Goal: Information Seeking & Learning: Understand process/instructions

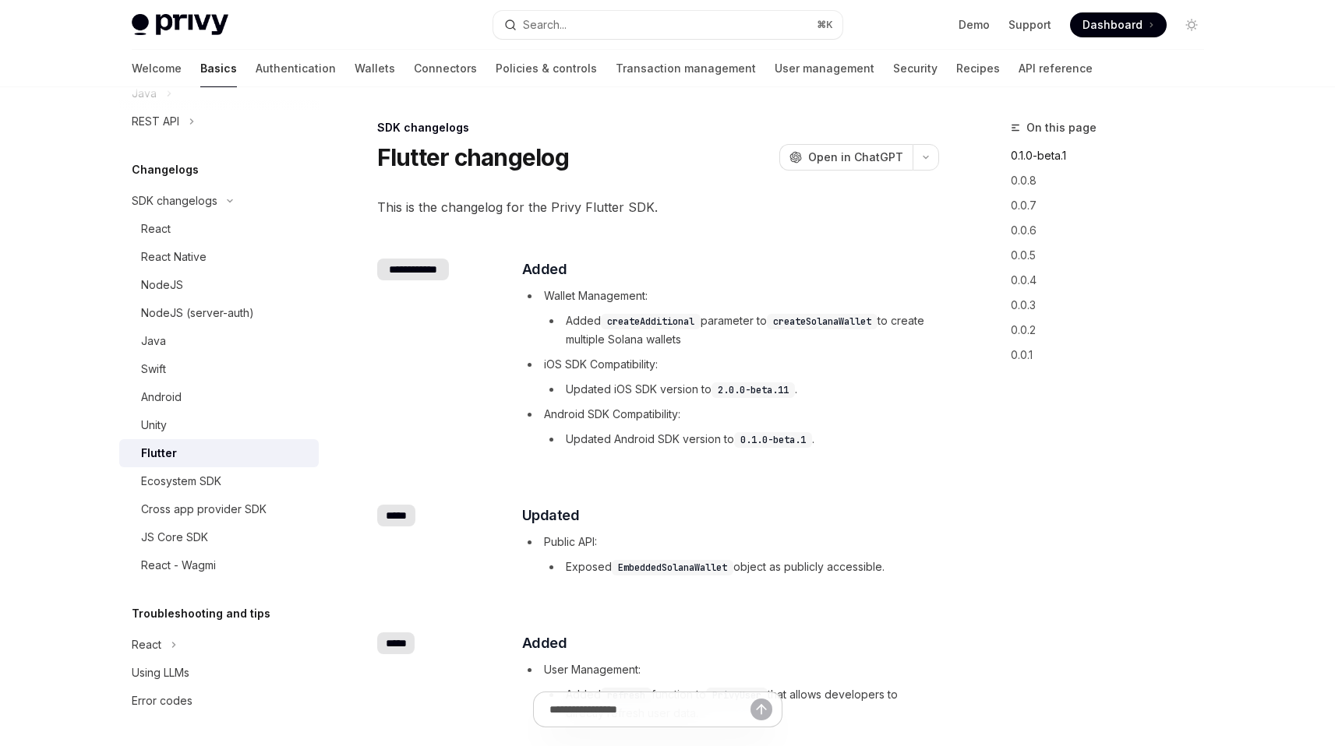
click at [1060, 155] on link "0.1.0-beta.1" at bounding box center [1113, 155] width 206 height 25
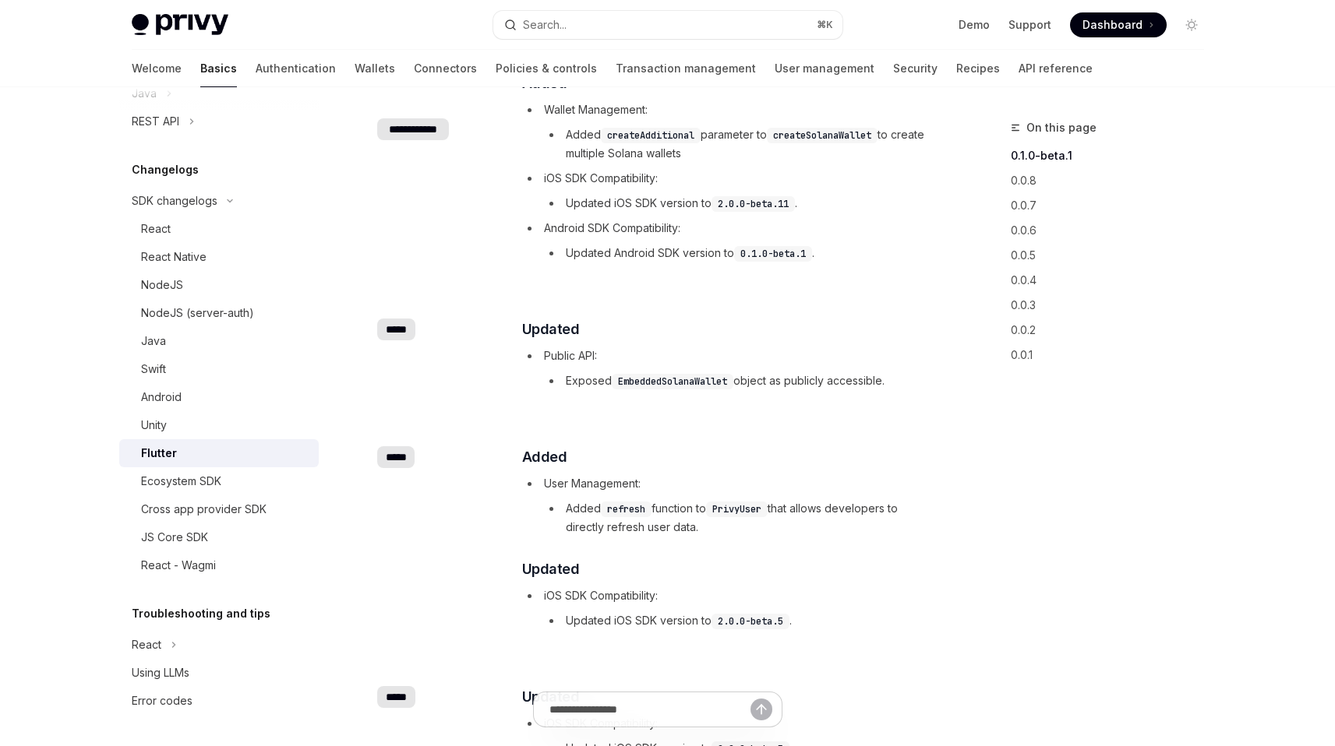
scroll to position [198, 0]
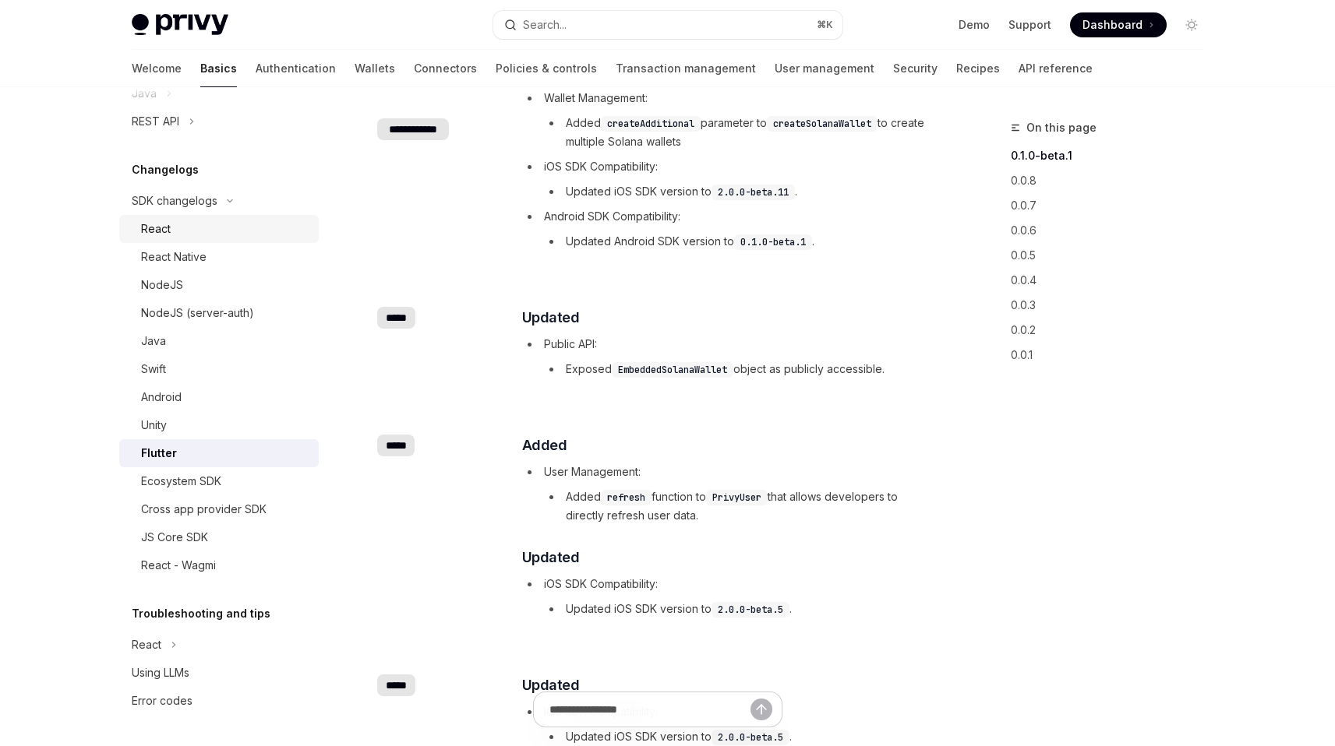
click at [157, 222] on div "React" at bounding box center [156, 229] width 30 height 19
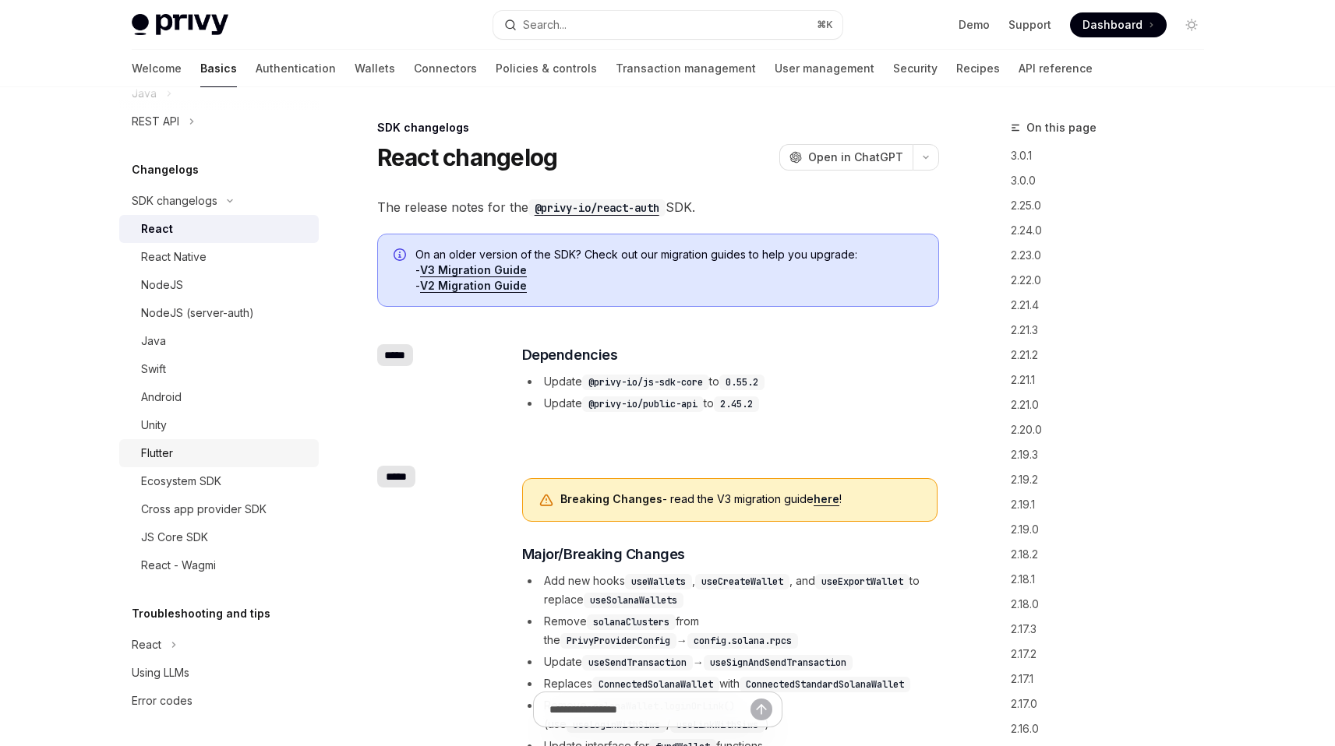
click at [157, 447] on div "Flutter" at bounding box center [157, 453] width 32 height 19
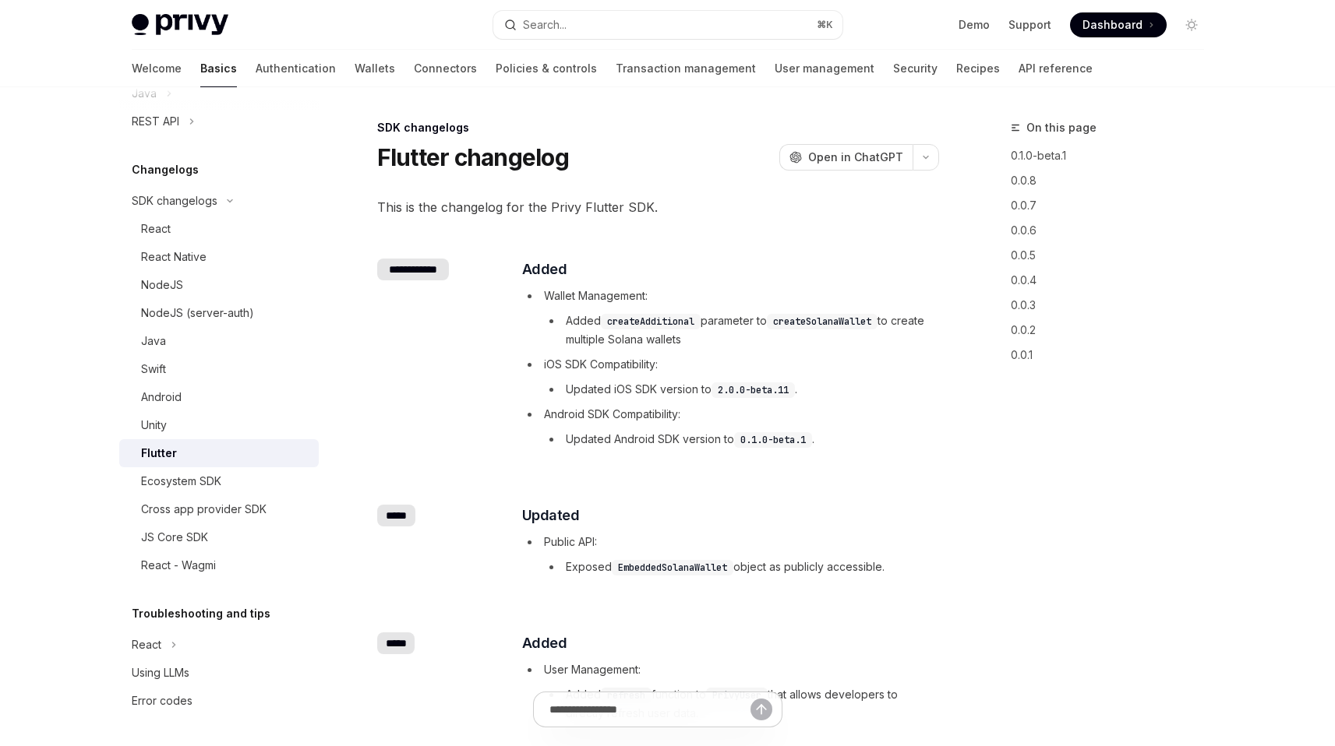
click at [532, 209] on span "This is the changelog for the Privy Flutter SDK." at bounding box center [658, 207] width 562 height 22
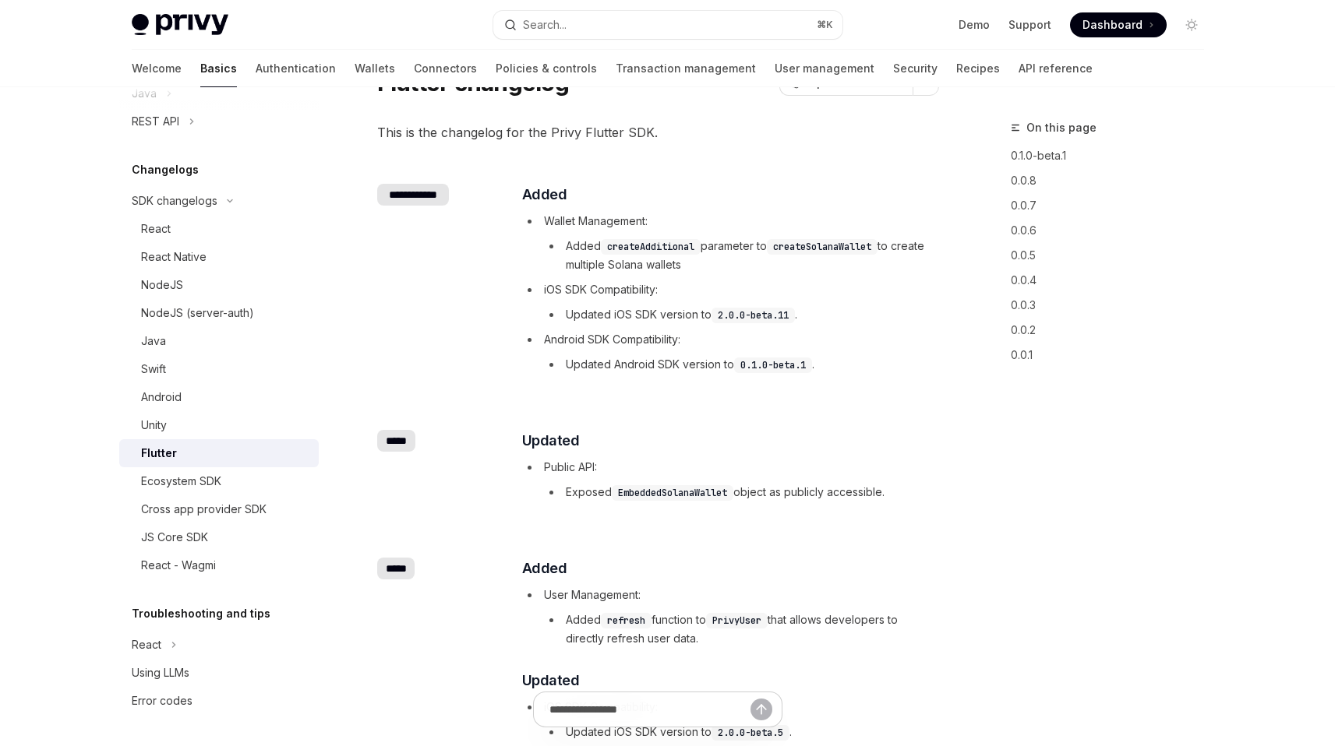
scroll to position [91, 0]
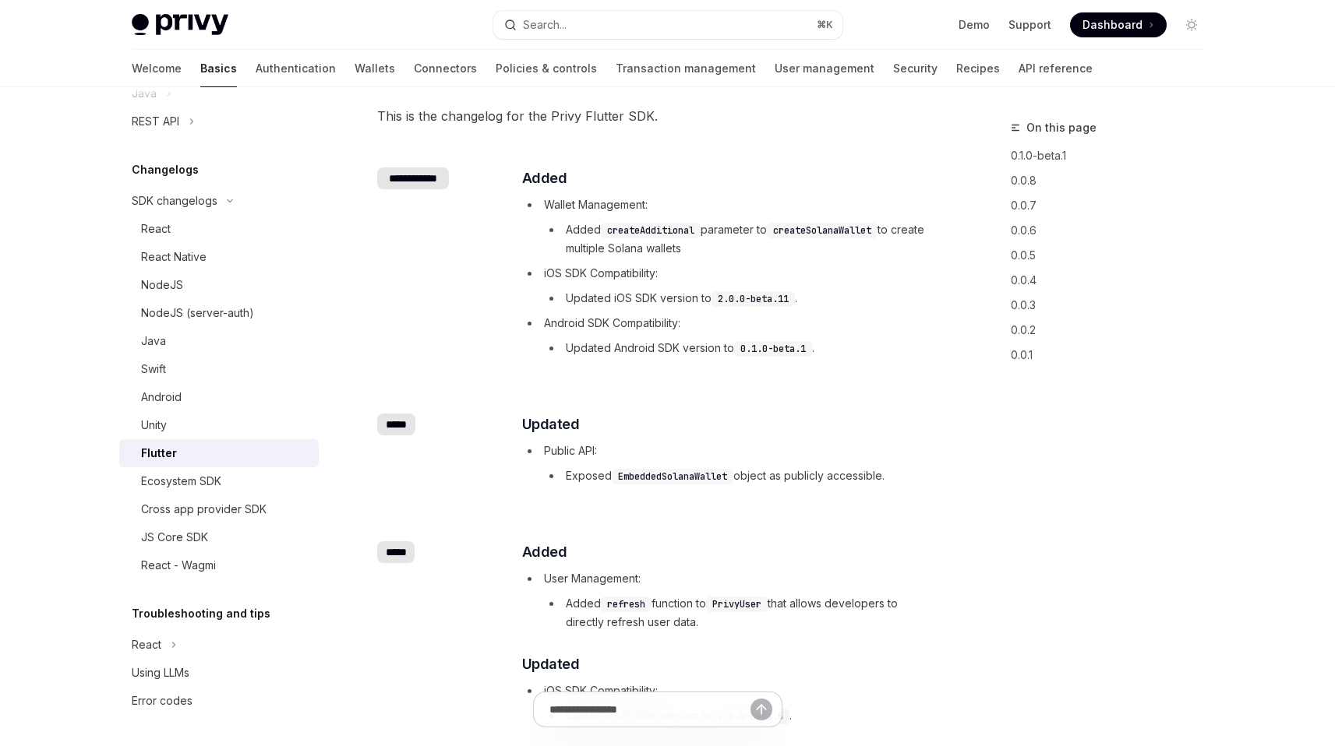
click at [625, 312] on ul "Wallet Management: Added createAdditional parameter to createSolanaWallet to cr…" at bounding box center [729, 277] width 415 height 162
click at [607, 303] on li "Updated iOS SDK version to 2.0.0-beta.11 ." at bounding box center [740, 298] width 393 height 19
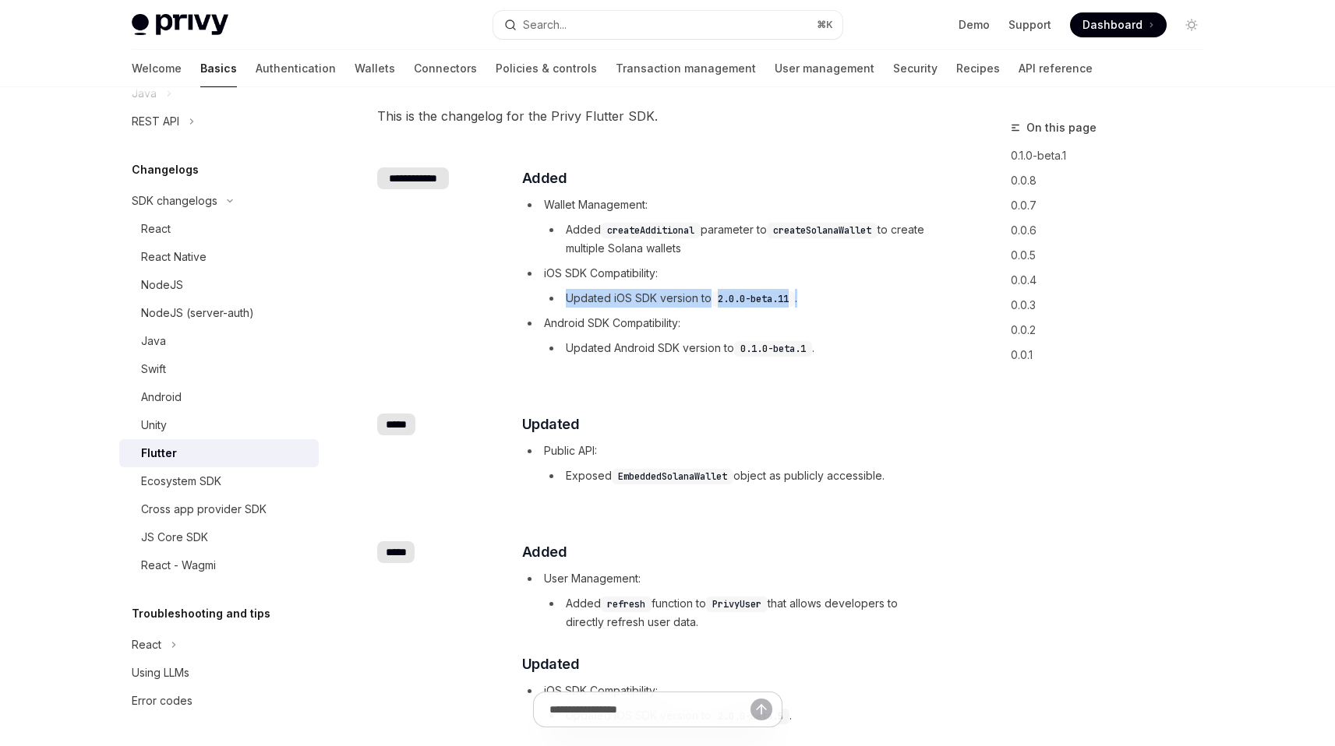
click at [607, 303] on li "Updated iOS SDK version to 2.0.0-beta.11 ." at bounding box center [740, 298] width 393 height 19
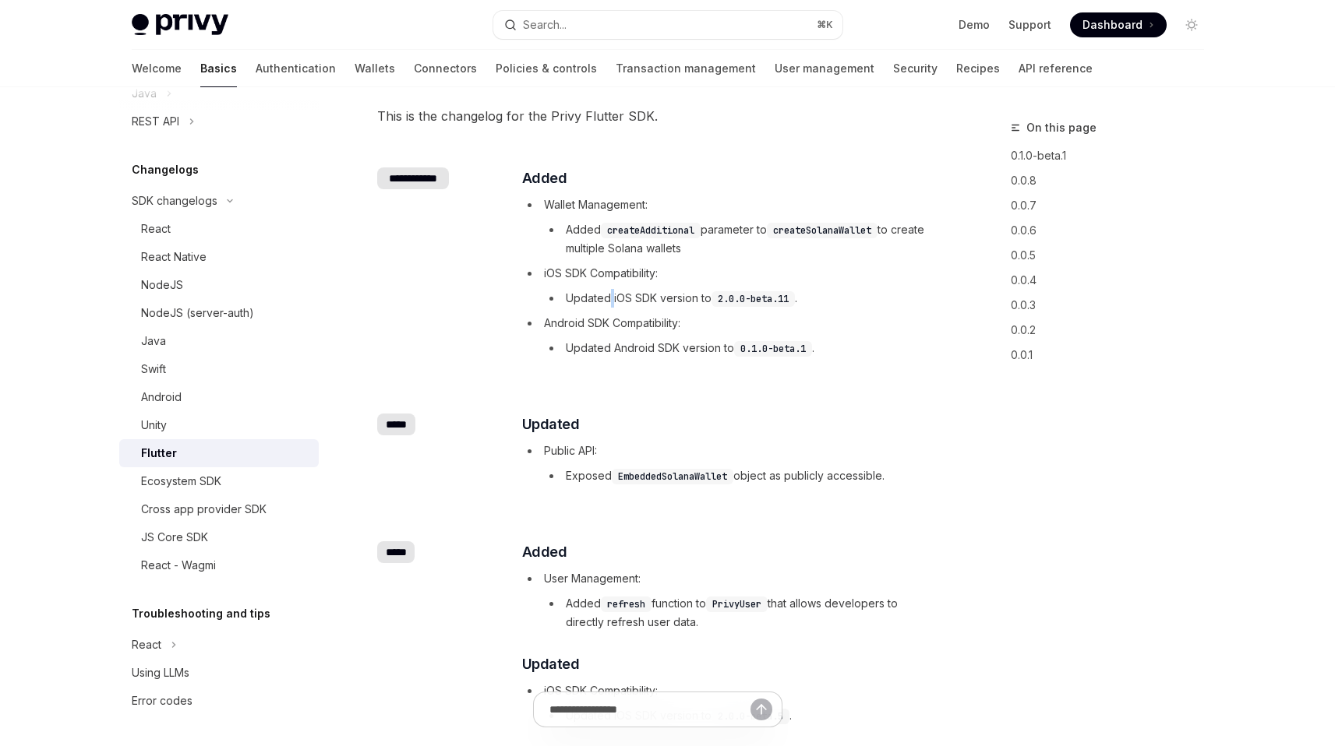
click at [607, 303] on li "Updated iOS SDK version to 2.0.0-beta.11 ." at bounding box center [740, 298] width 393 height 19
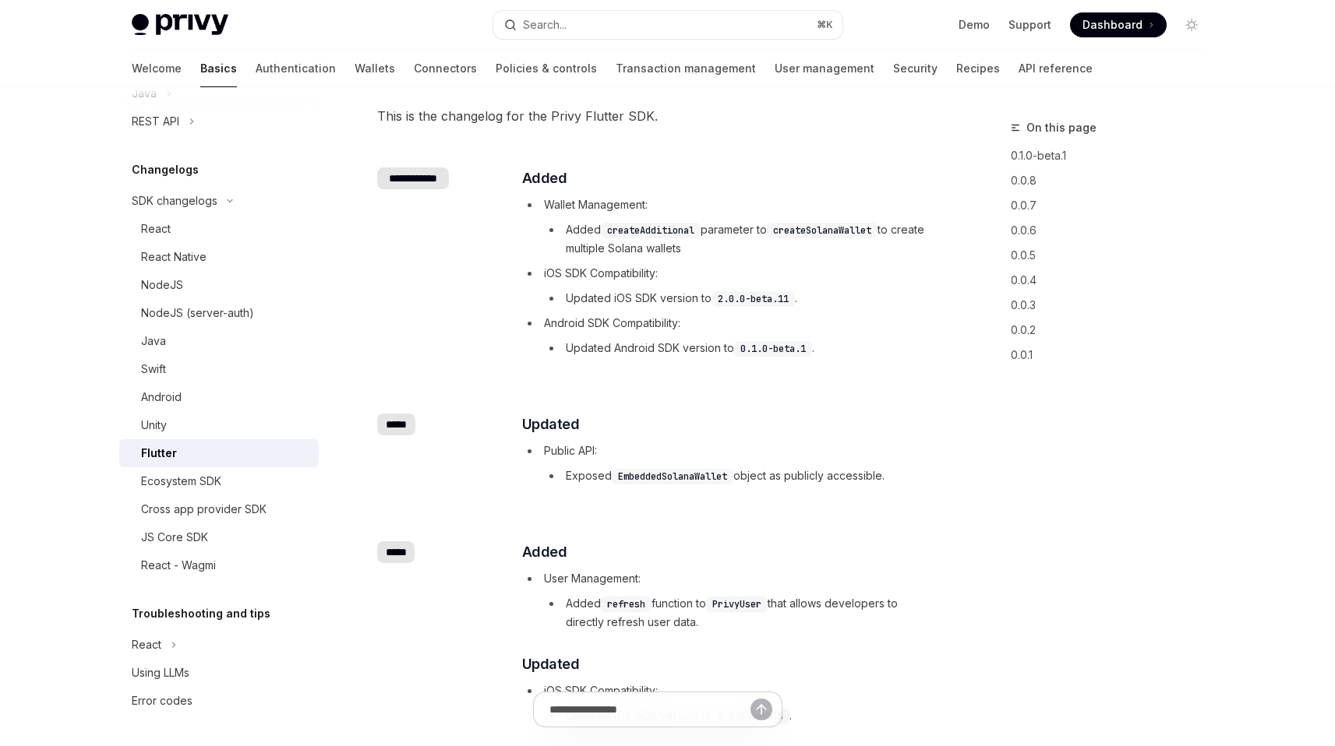
click at [646, 237] on code "createAdditional" at bounding box center [651, 231] width 100 height 16
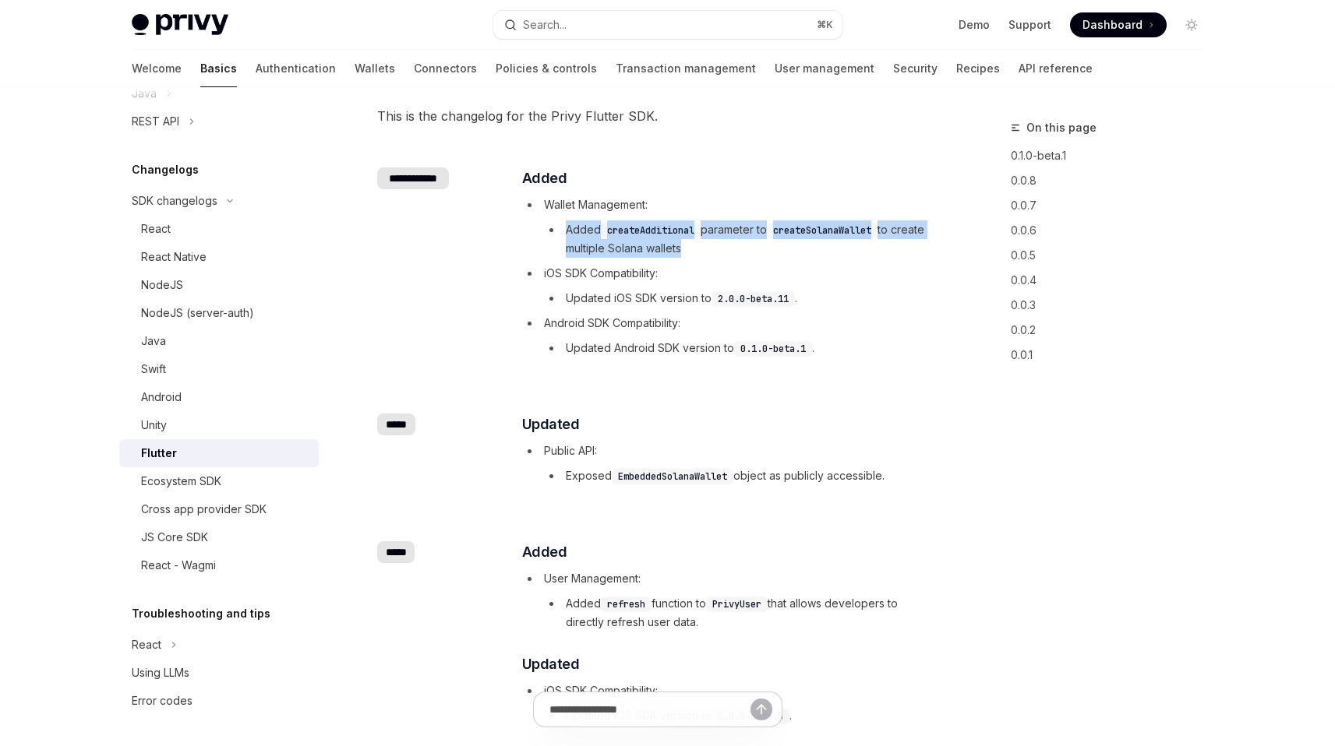
click at [646, 237] on code "createAdditional" at bounding box center [651, 231] width 100 height 16
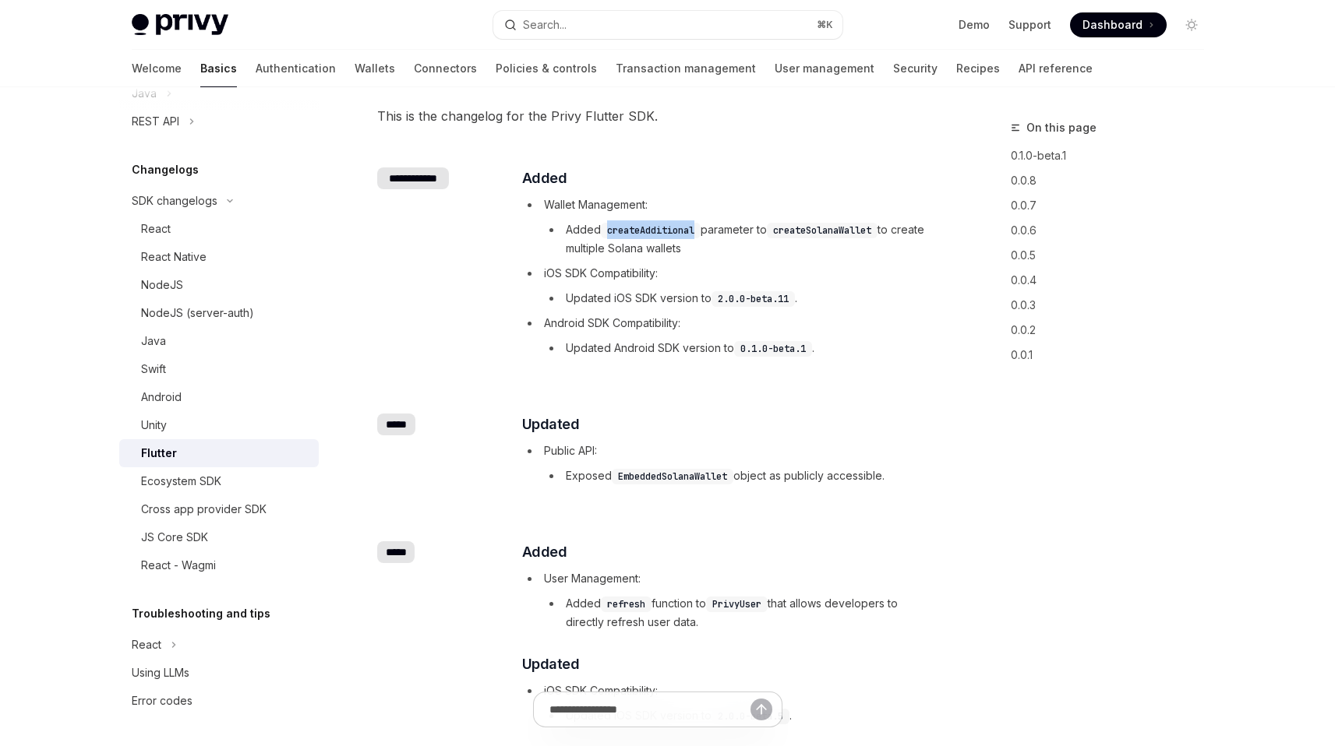
click at [646, 237] on code "createAdditional" at bounding box center [651, 231] width 100 height 16
click at [622, 314] on li "Android SDK Compatibility: Updated Android SDK version to 0.1.0-beta.1 ." at bounding box center [729, 336] width 415 height 44
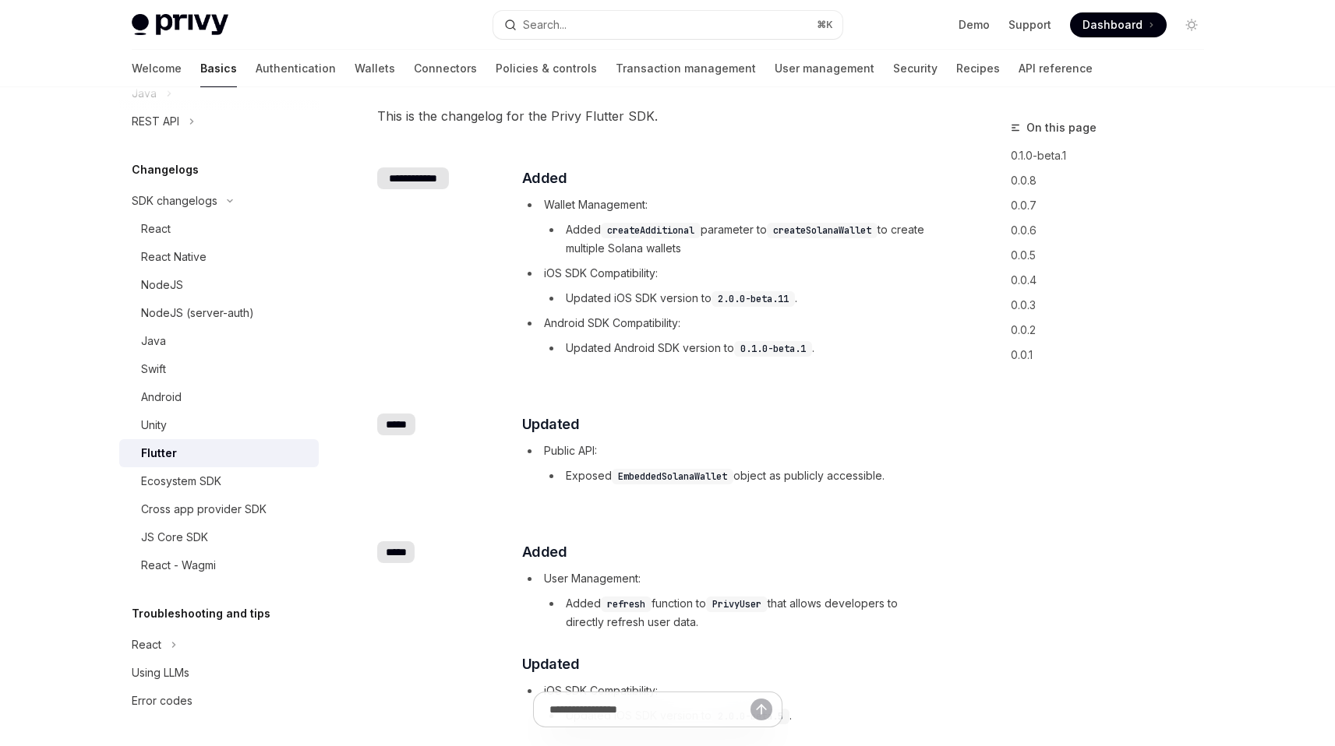
click at [631, 300] on li "Updated iOS SDK version to 2.0.0-beta.11 ." at bounding box center [740, 298] width 393 height 19
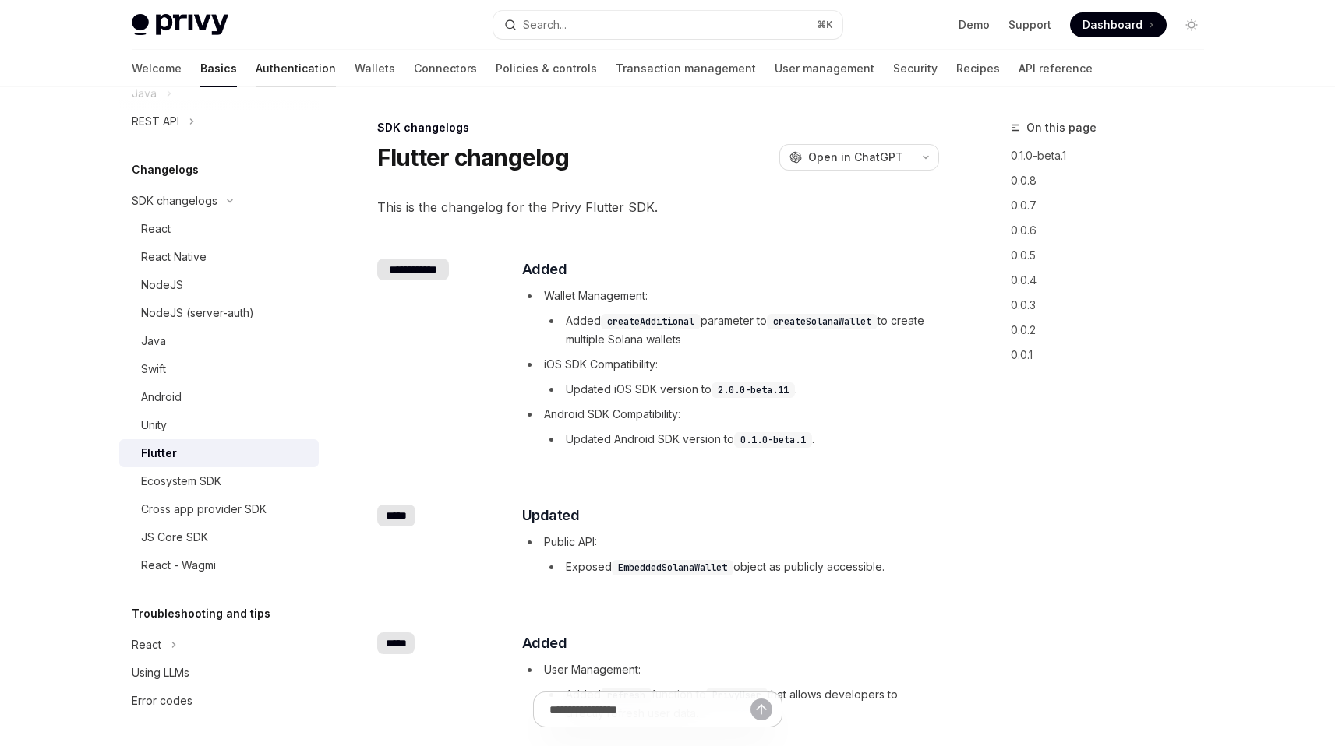
click at [256, 62] on link "Authentication" at bounding box center [296, 68] width 80 height 37
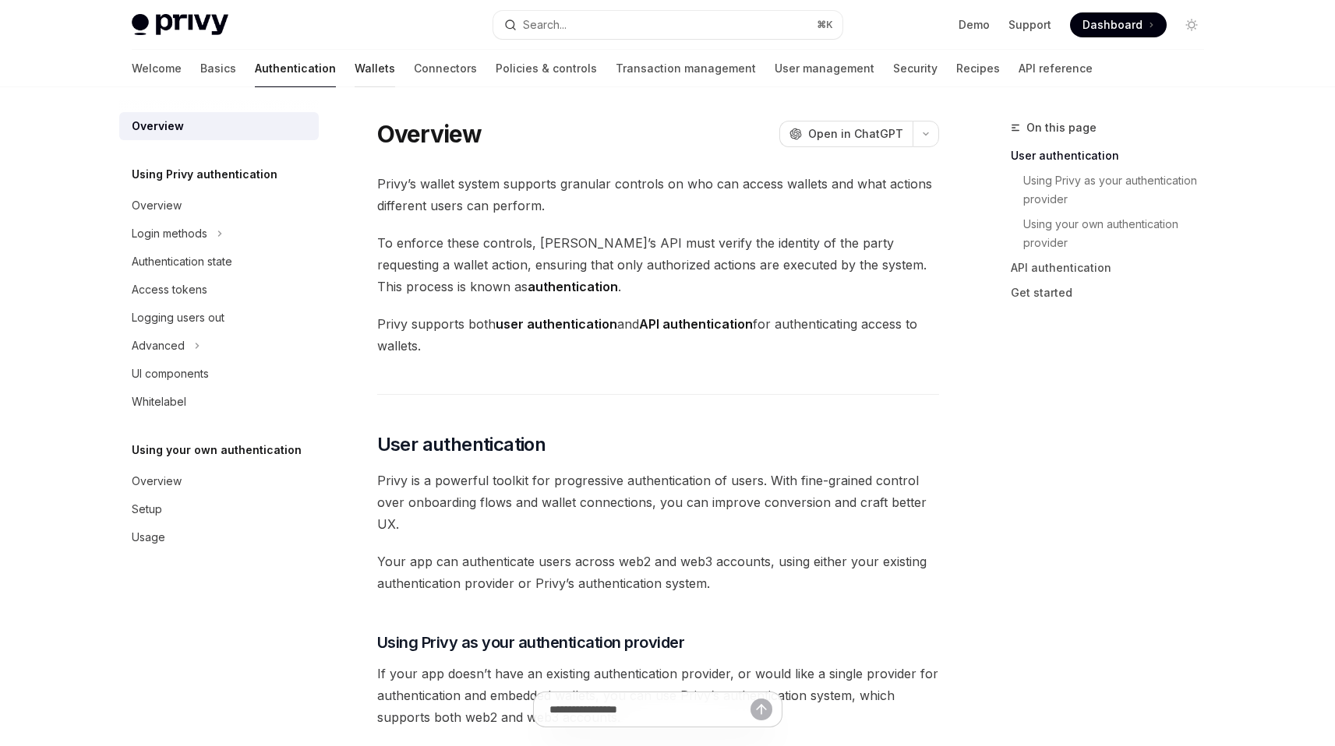
click at [354, 62] on link "Wallets" at bounding box center [374, 68] width 41 height 37
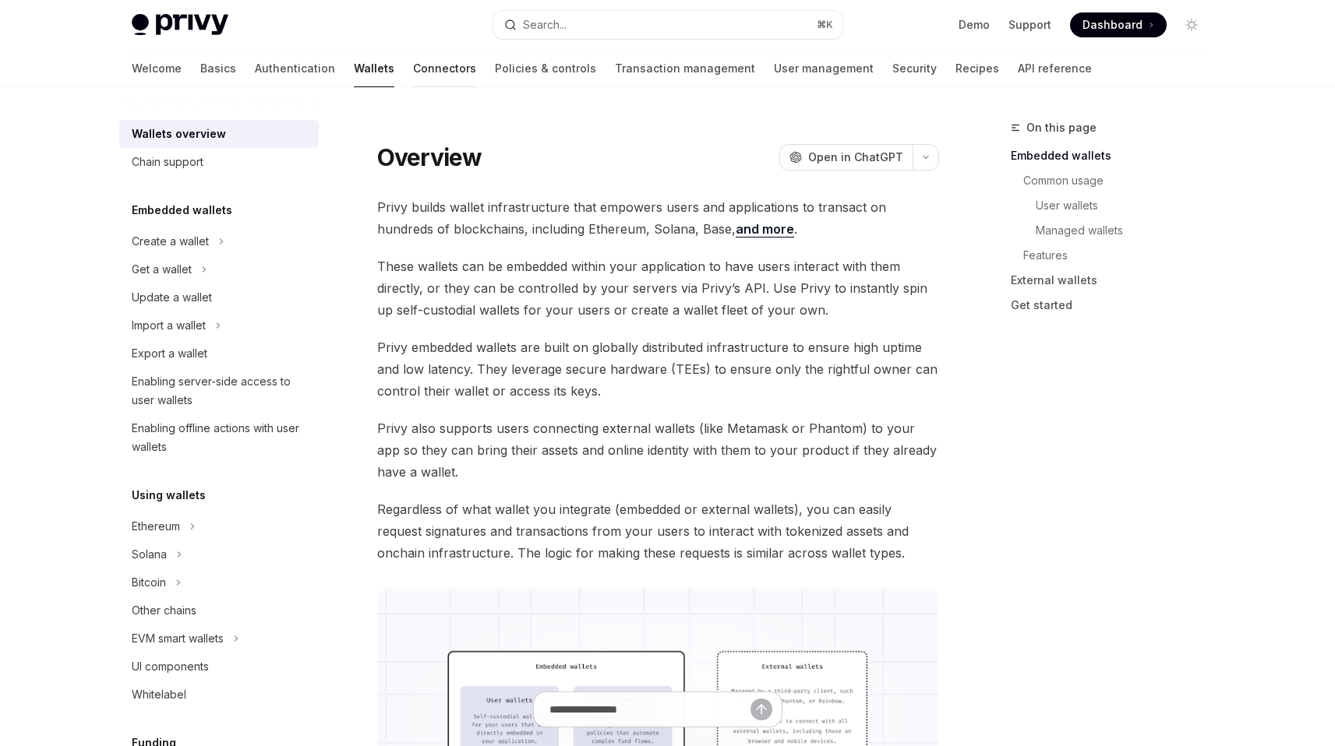
click at [413, 73] on link "Connectors" at bounding box center [444, 68] width 63 height 37
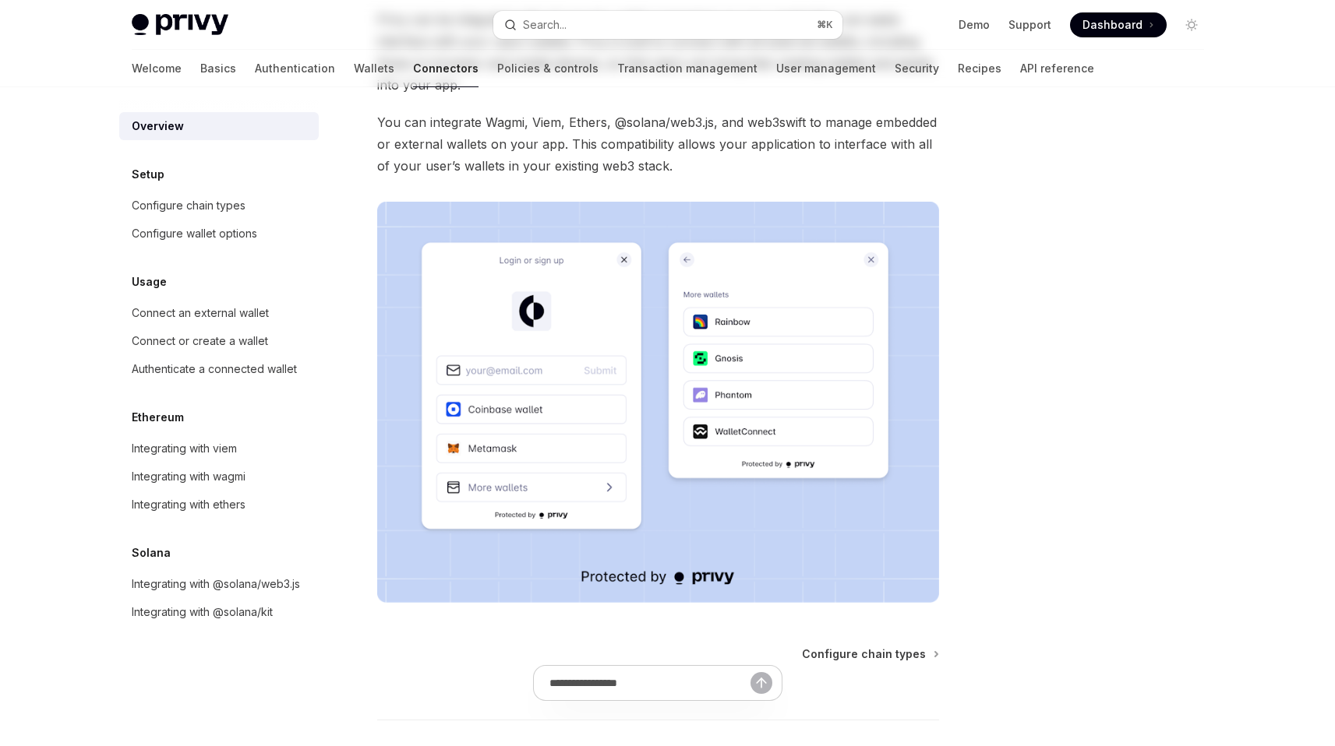
scroll to position [273, 0]
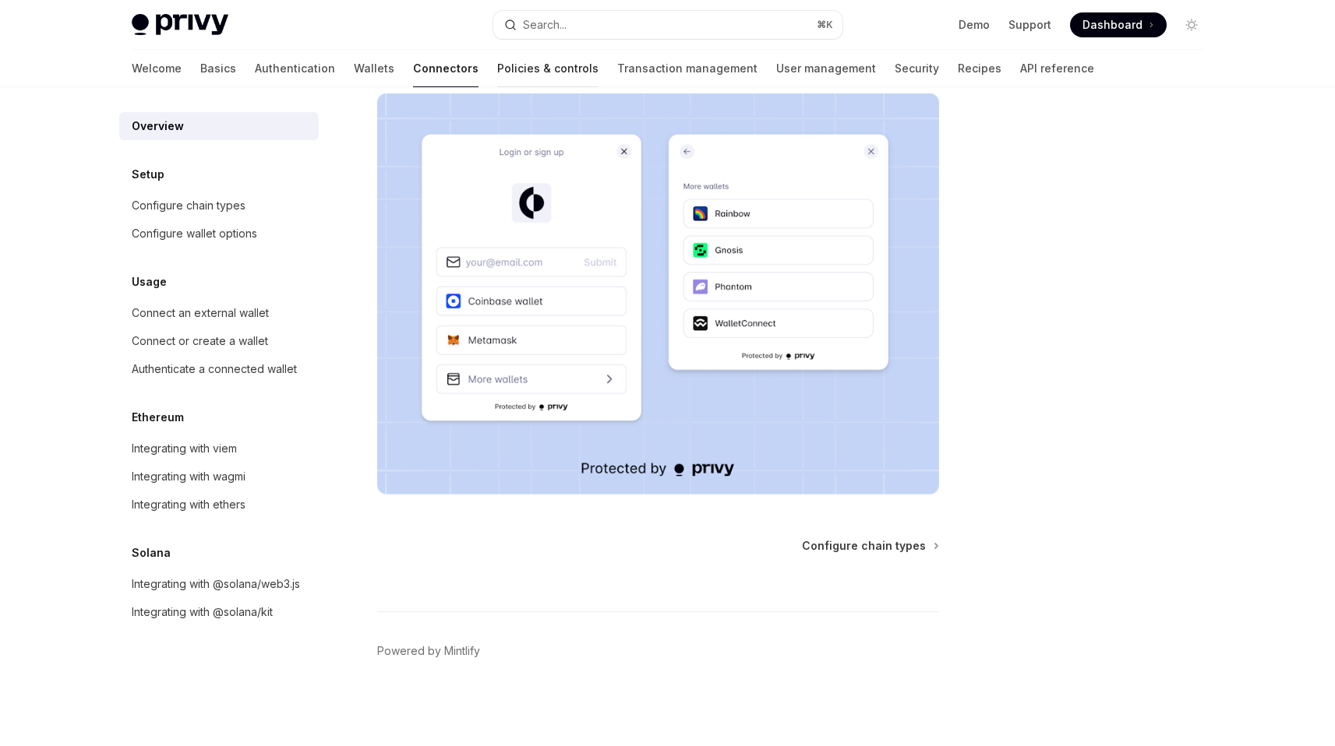
click at [497, 78] on link "Policies & controls" at bounding box center [547, 68] width 101 height 37
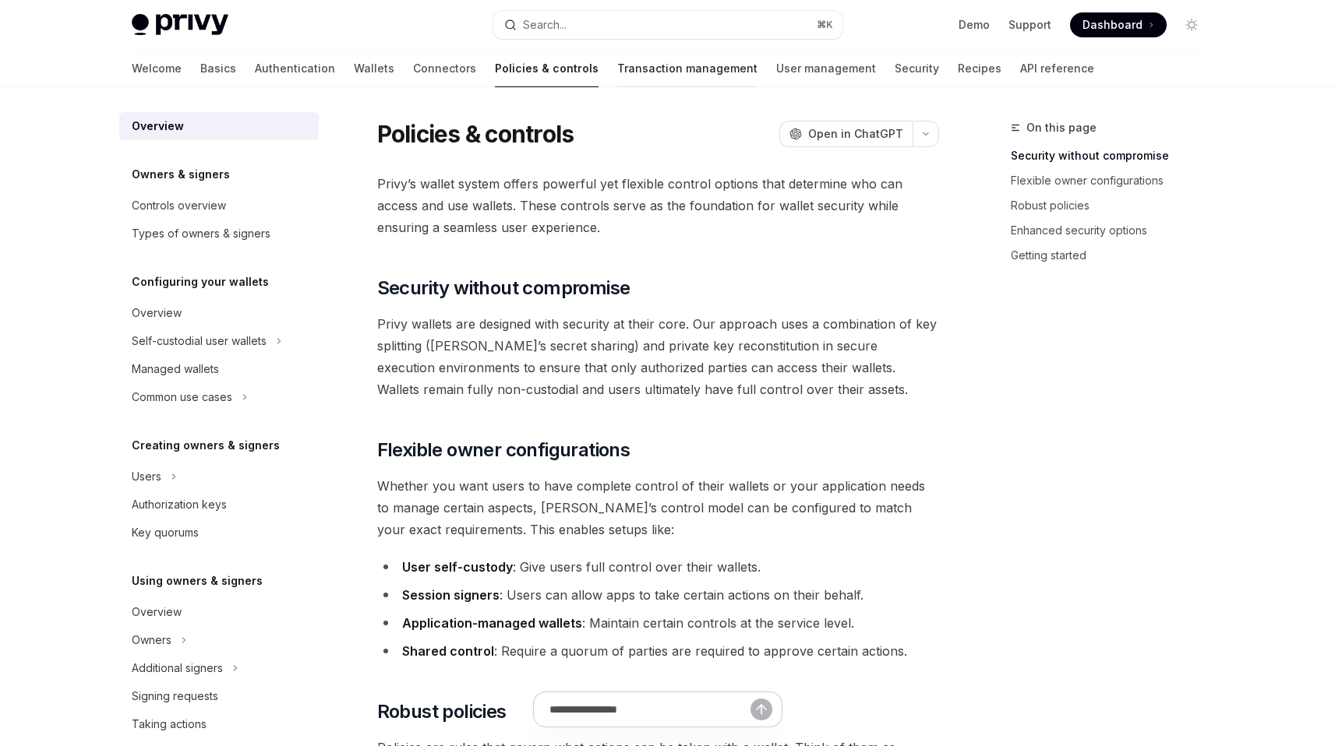
click at [617, 68] on link "Transaction management" at bounding box center [687, 68] width 140 height 37
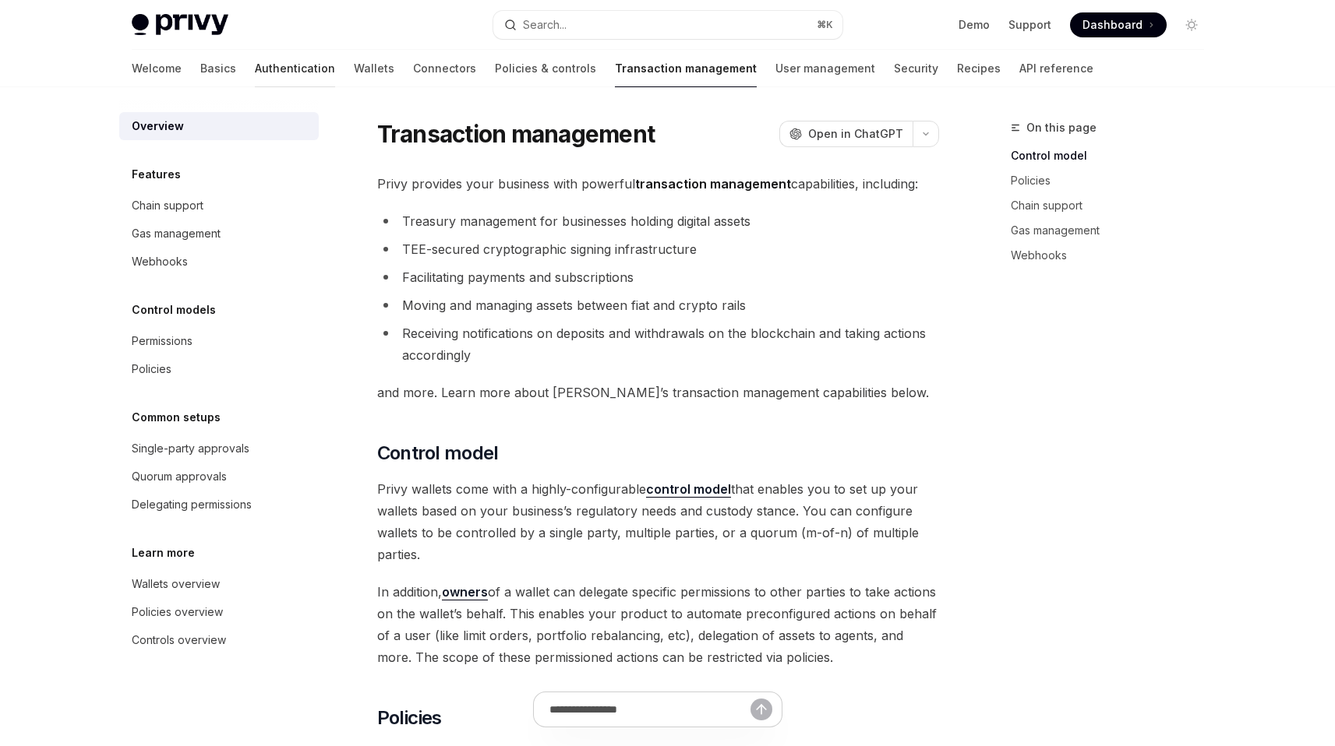
click at [255, 59] on link "Authentication" at bounding box center [295, 68] width 80 height 37
type textarea "*"
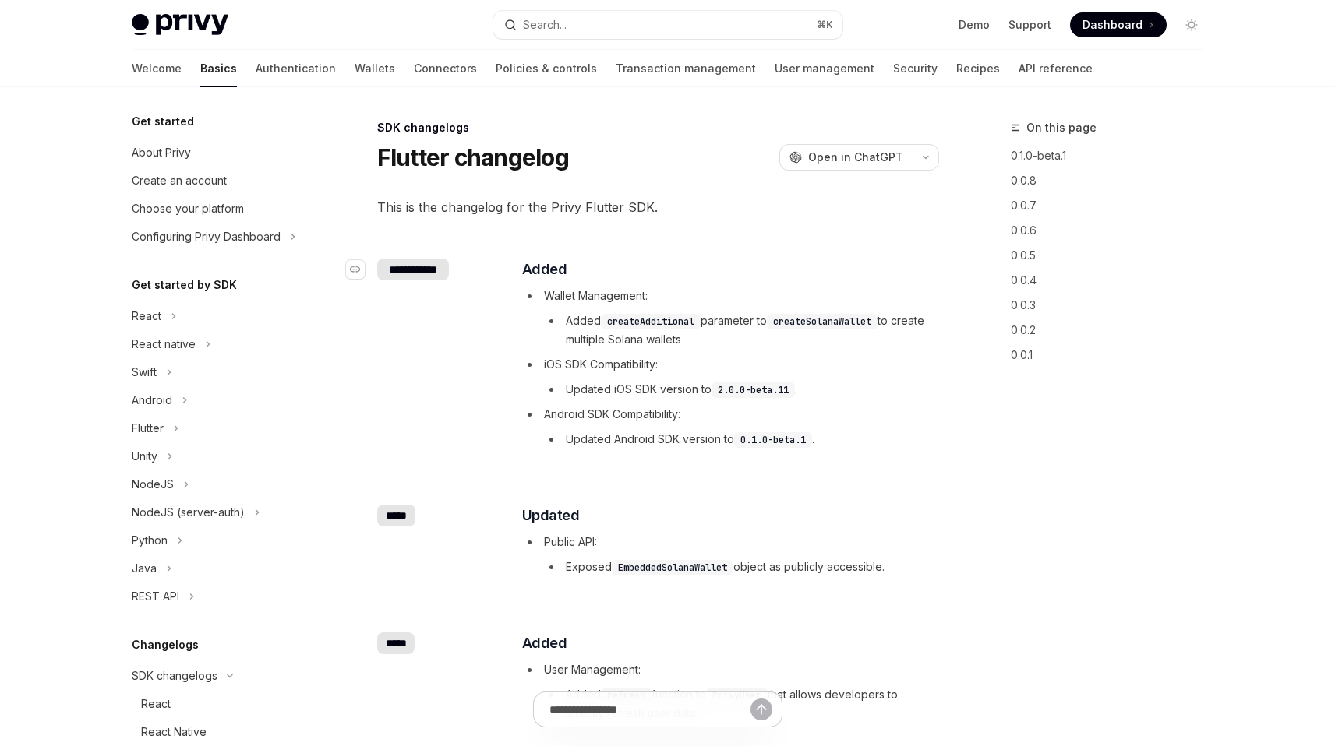
scroll to position [475, 0]
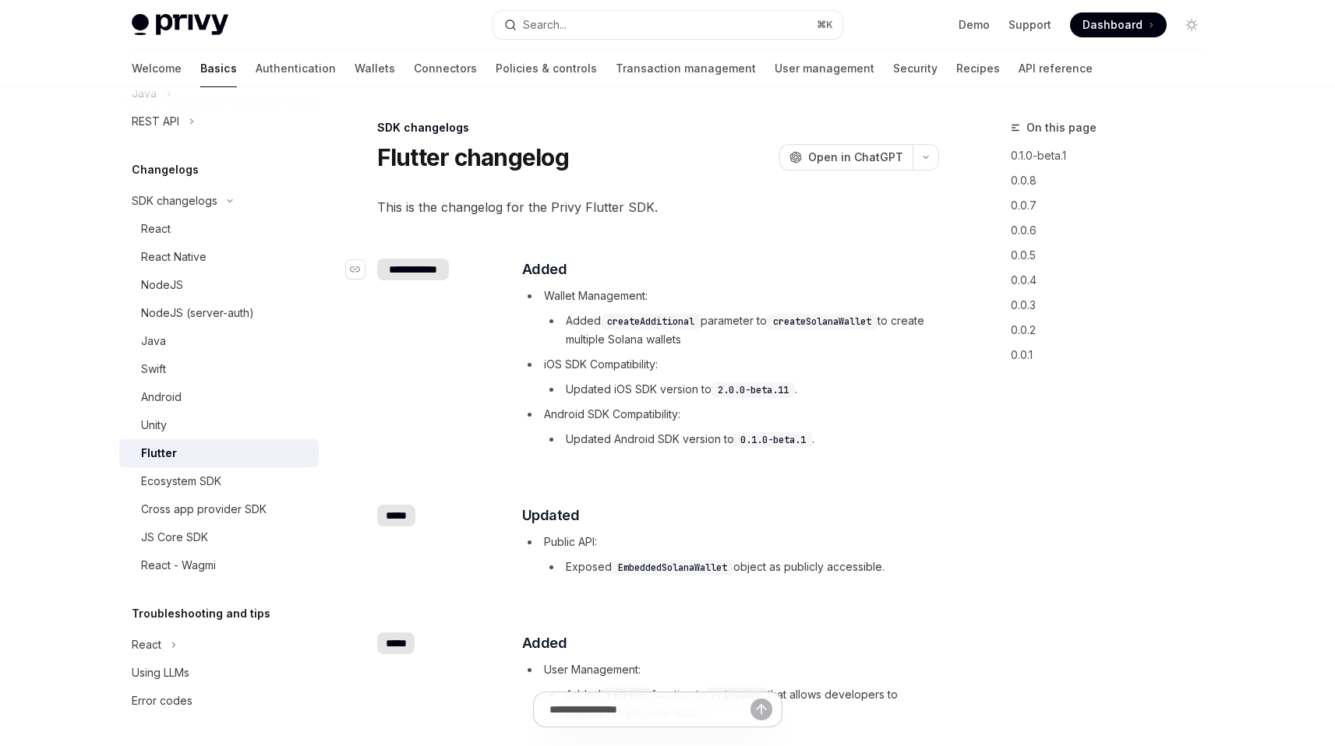
click at [420, 277] on div "**********" at bounding box center [413, 270] width 72 height 22
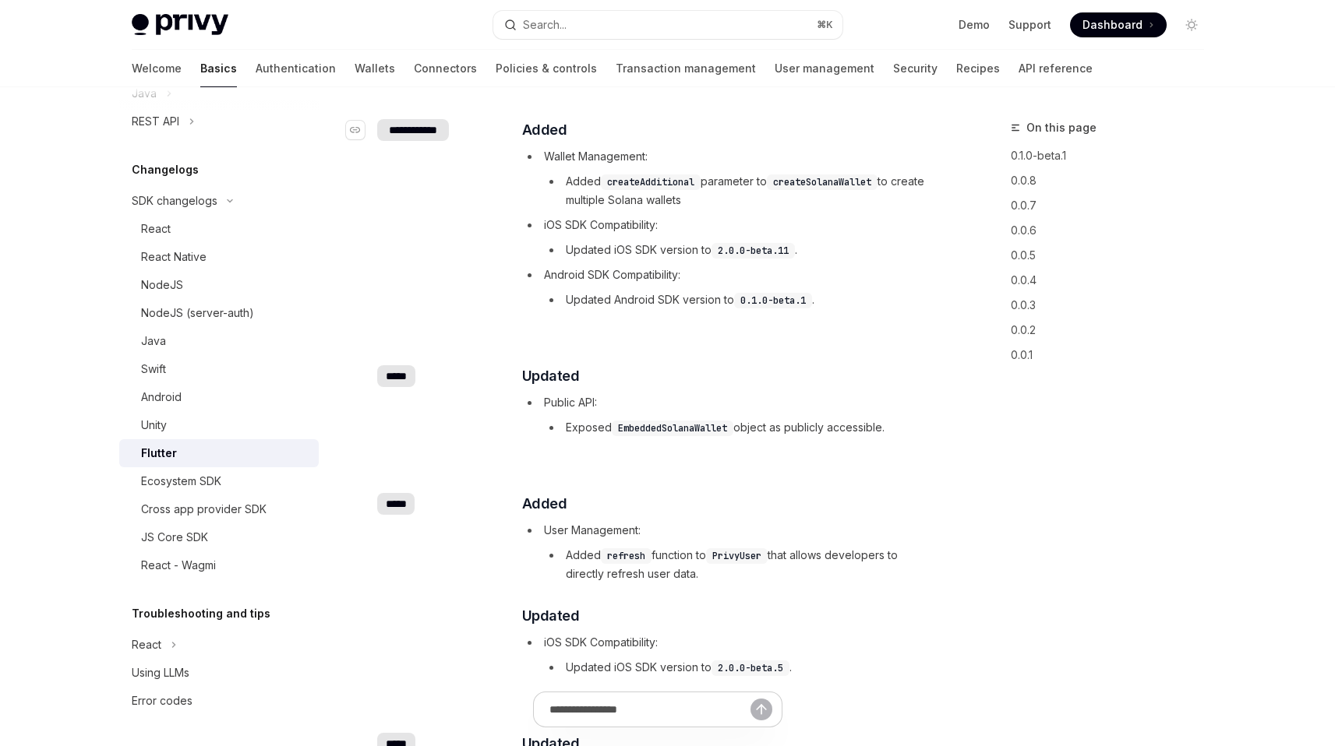
scroll to position [140, 0]
click at [425, 142] on div "**********" at bounding box center [658, 216] width 562 height 246
click at [424, 136] on div "**********" at bounding box center [413, 129] width 72 height 22
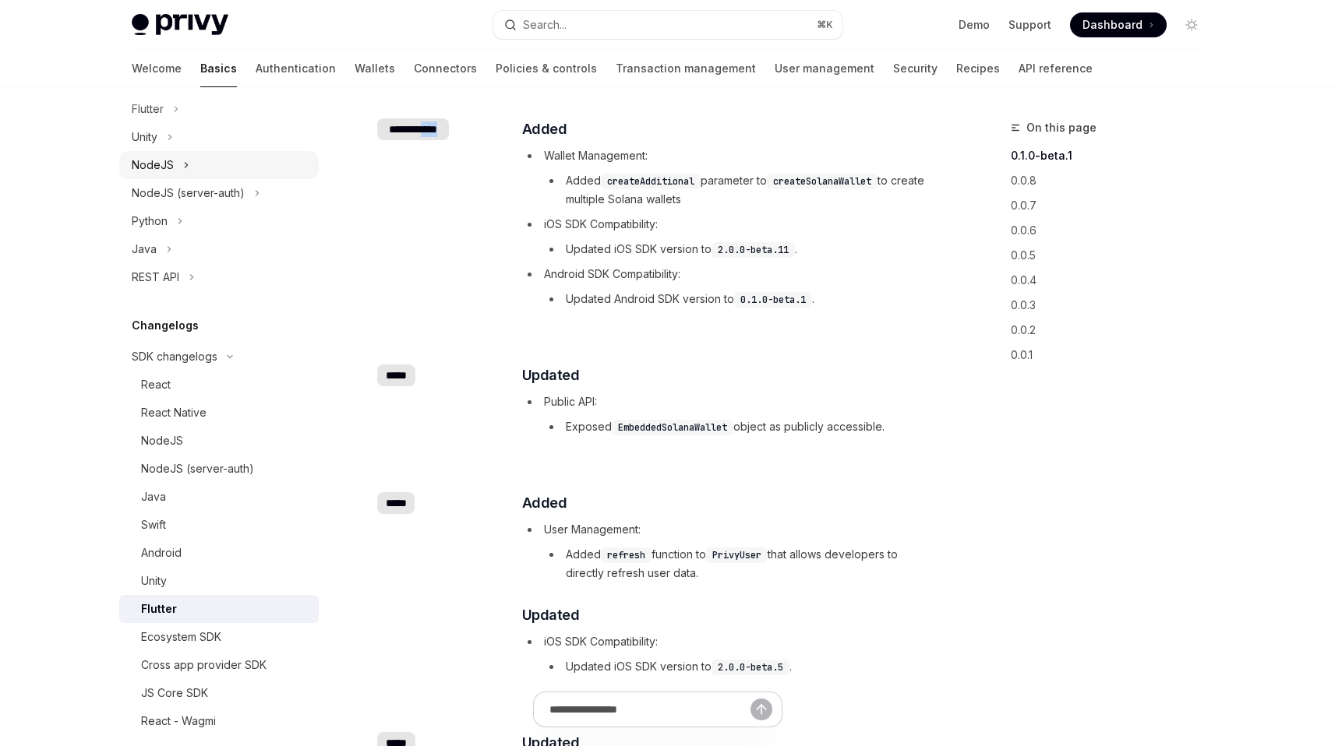
scroll to position [288, 0]
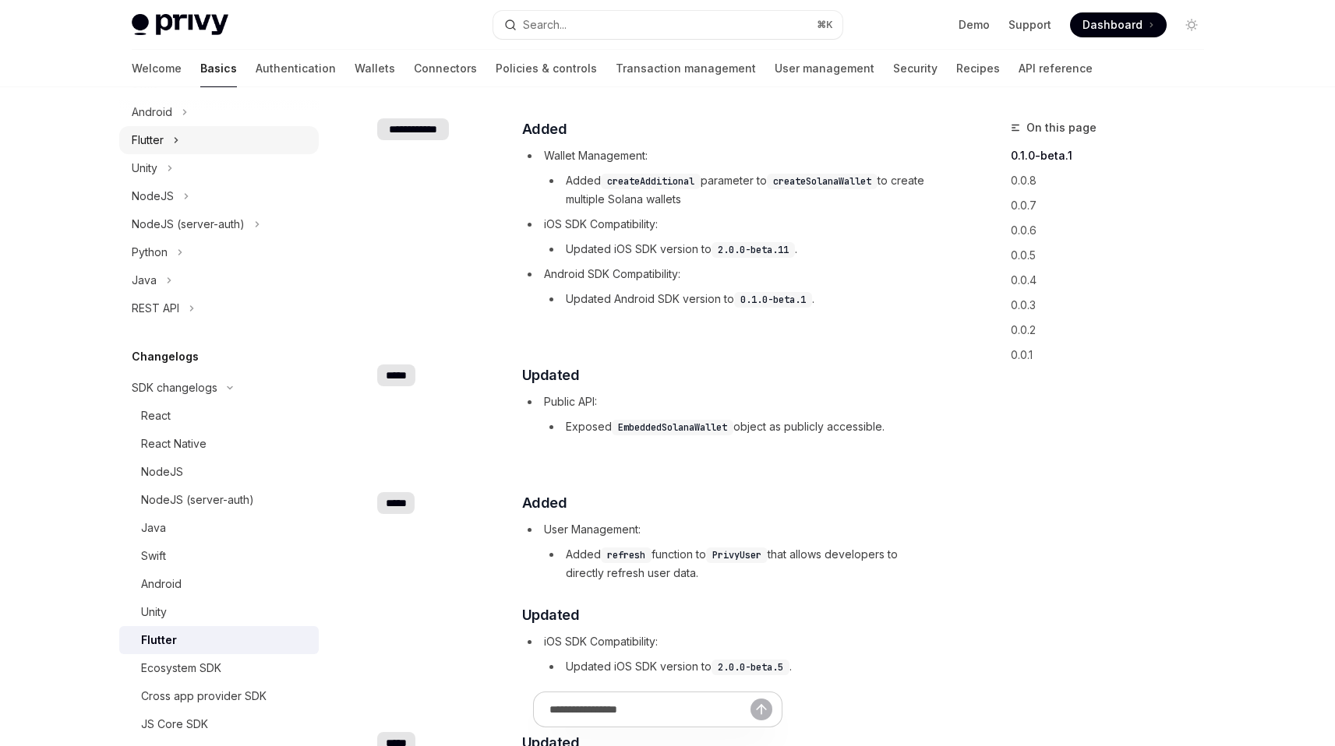
click at [173, 136] on icon at bounding box center [176, 140] width 6 height 19
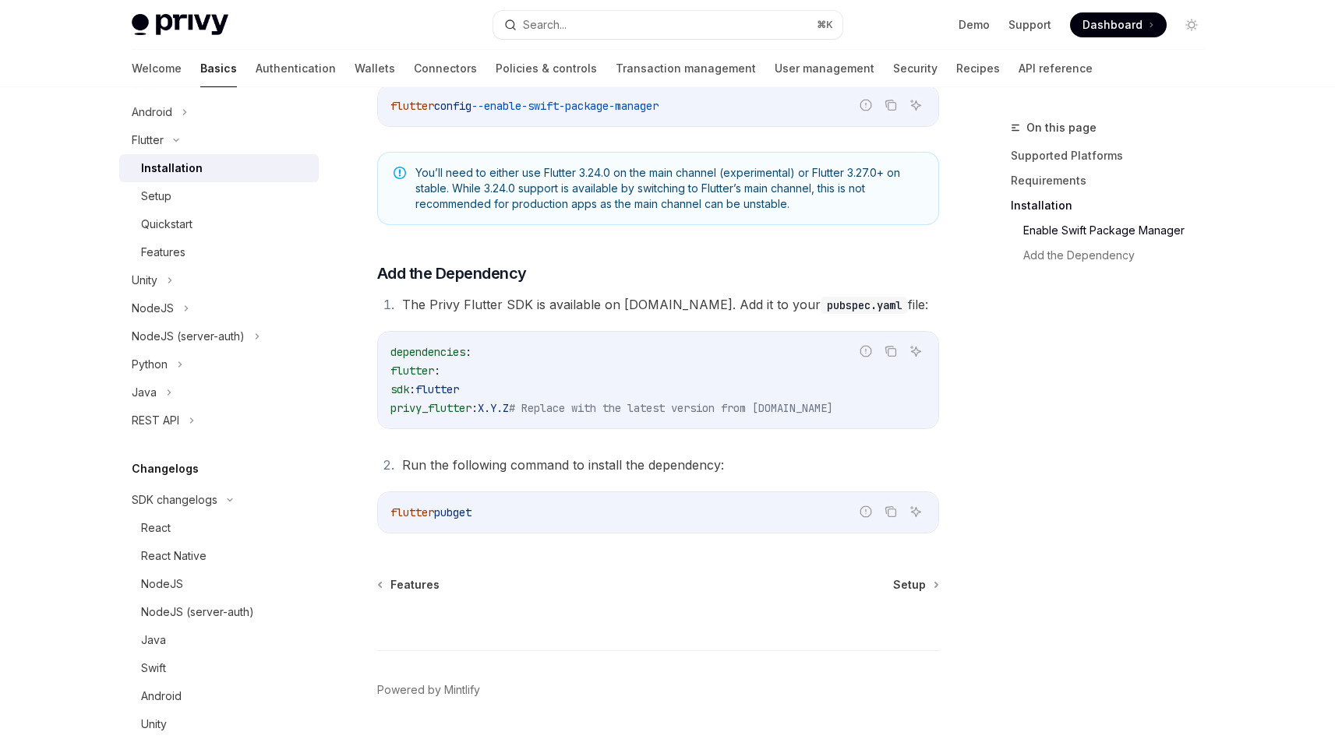
scroll to position [590, 0]
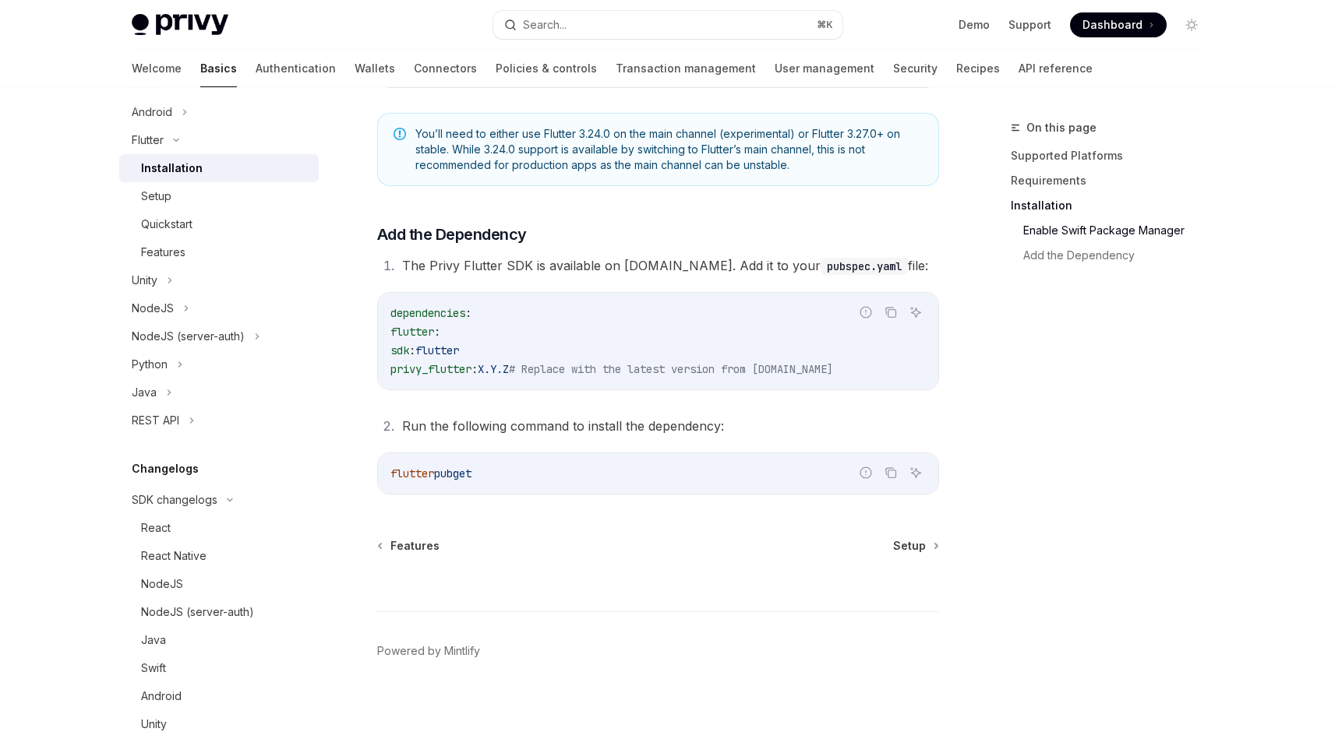
click at [466, 471] on span "get" at bounding box center [462, 474] width 19 height 14
click at [598, 360] on code "dependencies : flutter : sdk : flutter privy_flutter : X.Y.Z # Replace with the…" at bounding box center [657, 341] width 535 height 75
click at [887, 545] on div "Features Setup" at bounding box center [658, 546] width 562 height 16
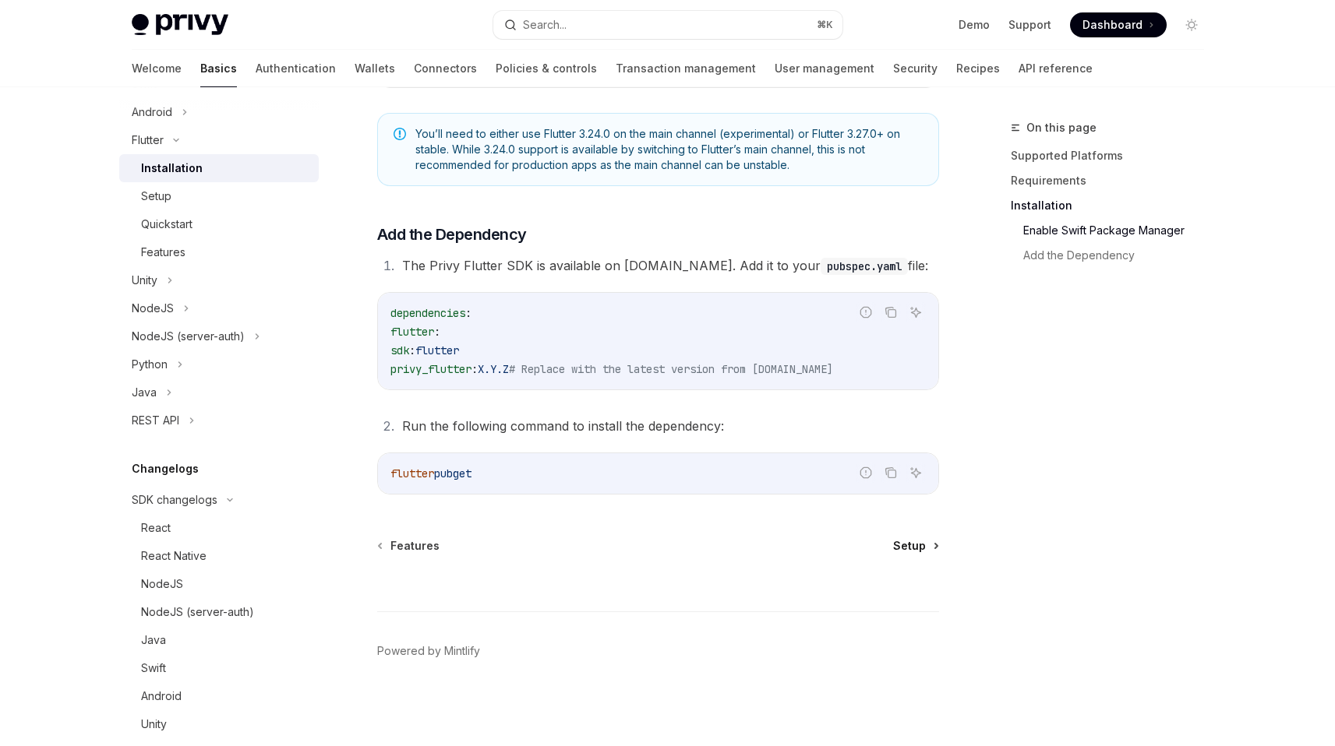
click at [906, 541] on span "Setup" at bounding box center [909, 546] width 33 height 16
type textarea "*"
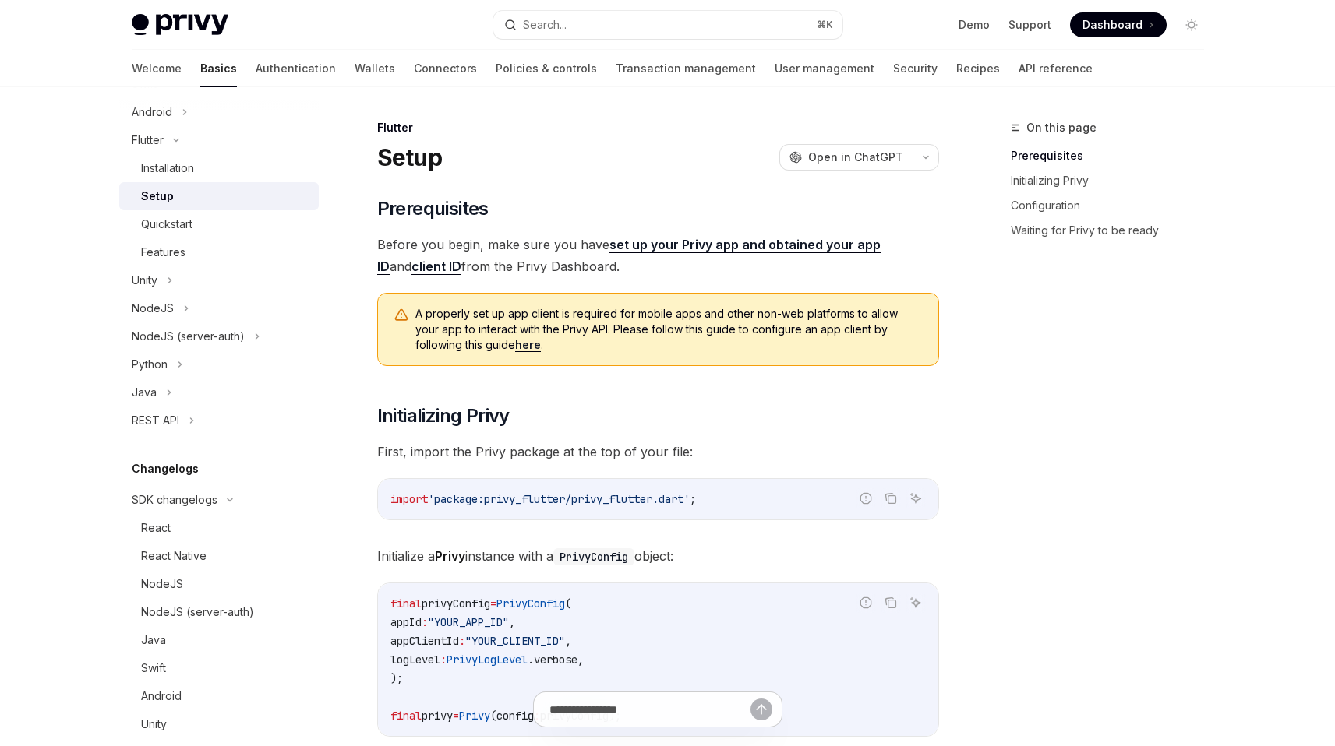
click at [590, 317] on span "A properly set up app client is required for mobile apps and other non-web plat…" at bounding box center [668, 329] width 507 height 47
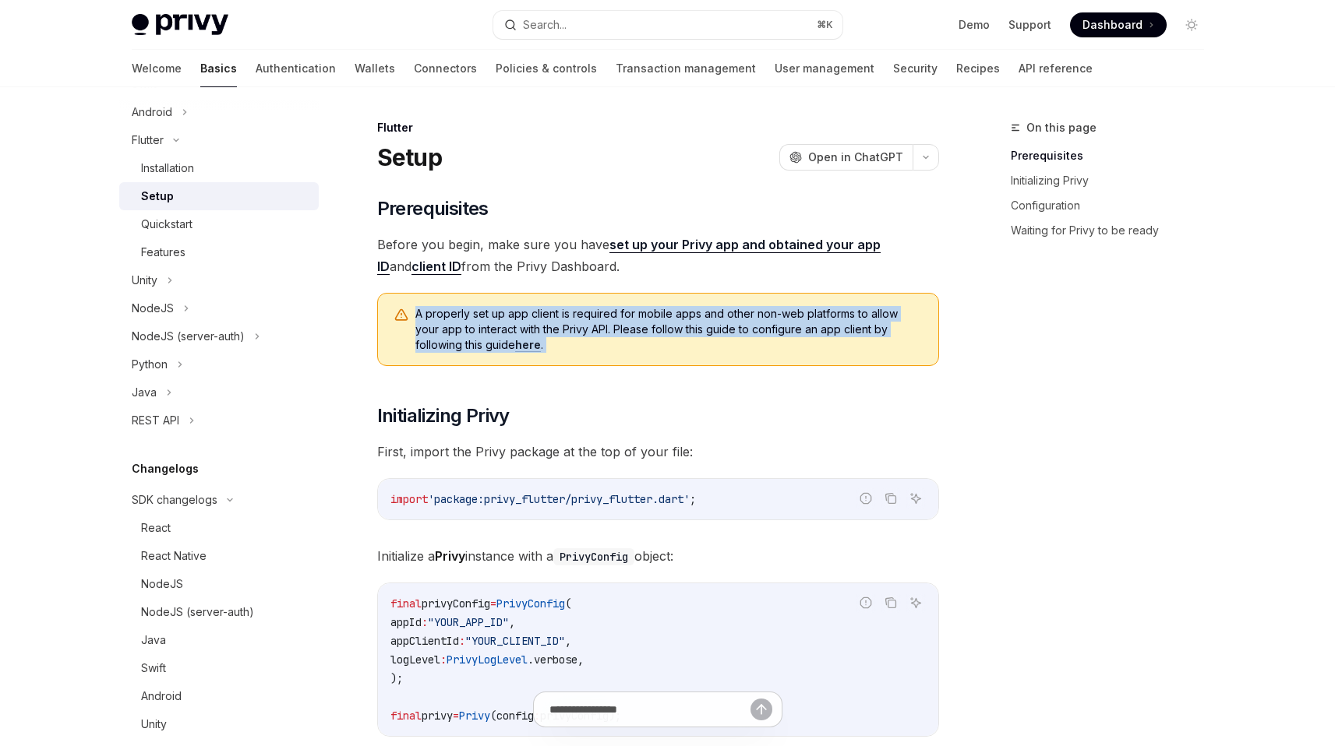
click at [590, 317] on span "A properly set up app client is required for mobile apps and other non-web plat…" at bounding box center [668, 329] width 507 height 47
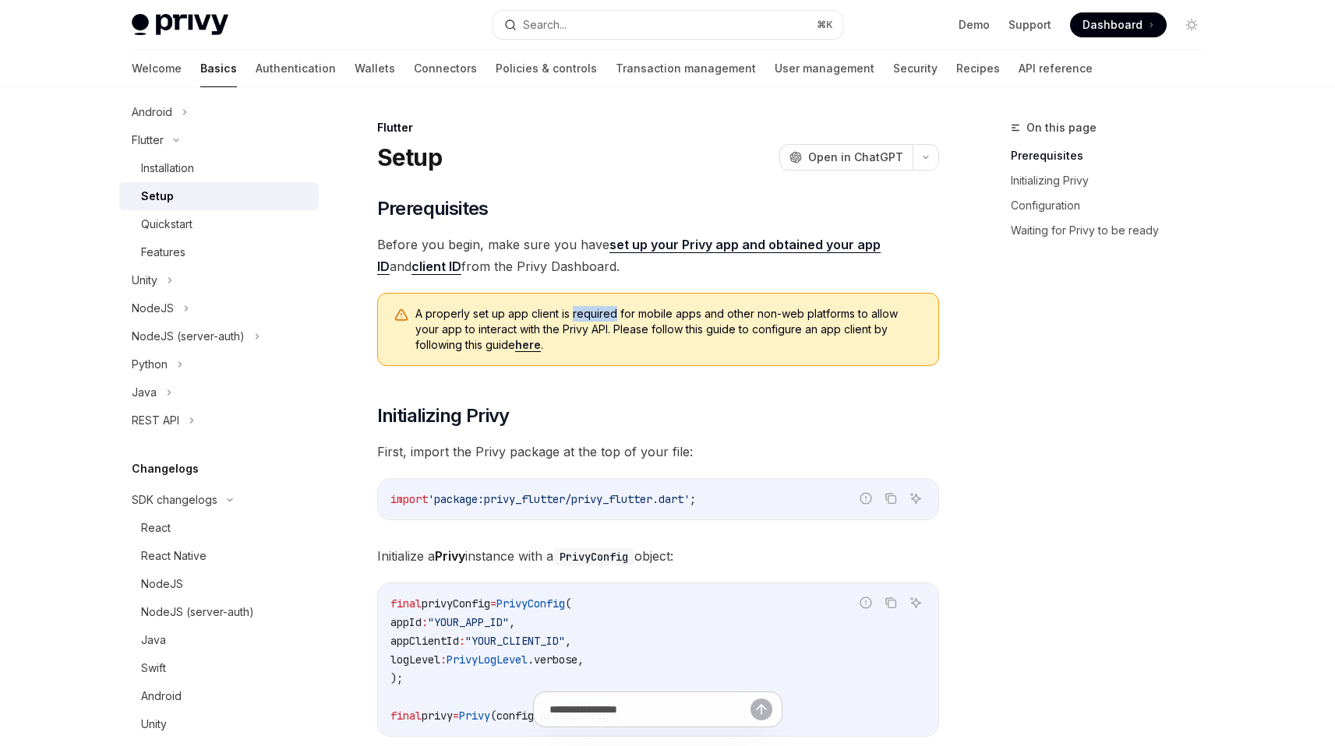
click at [590, 317] on span "A properly set up app client is required for mobile apps and other non-web plat…" at bounding box center [668, 329] width 507 height 47
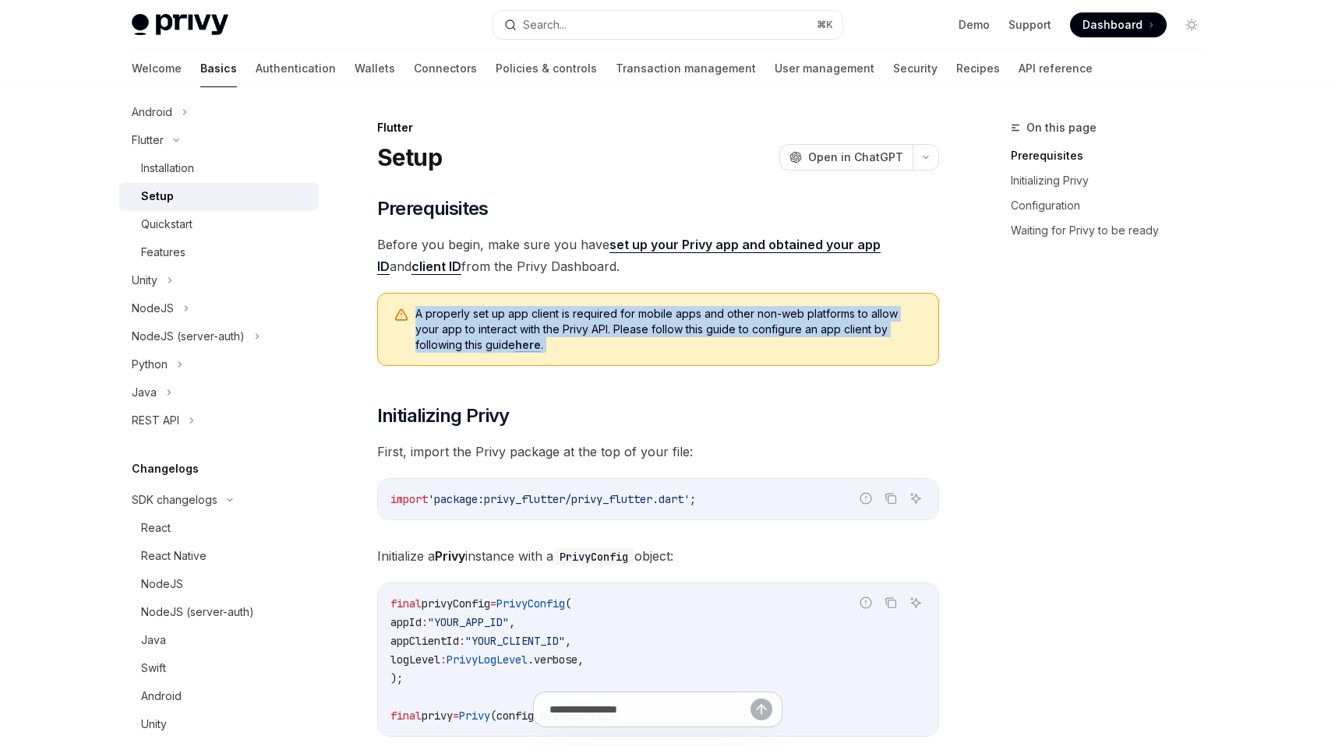
click at [590, 317] on span "A properly set up app client is required for mobile apps and other non-web plat…" at bounding box center [668, 329] width 507 height 47
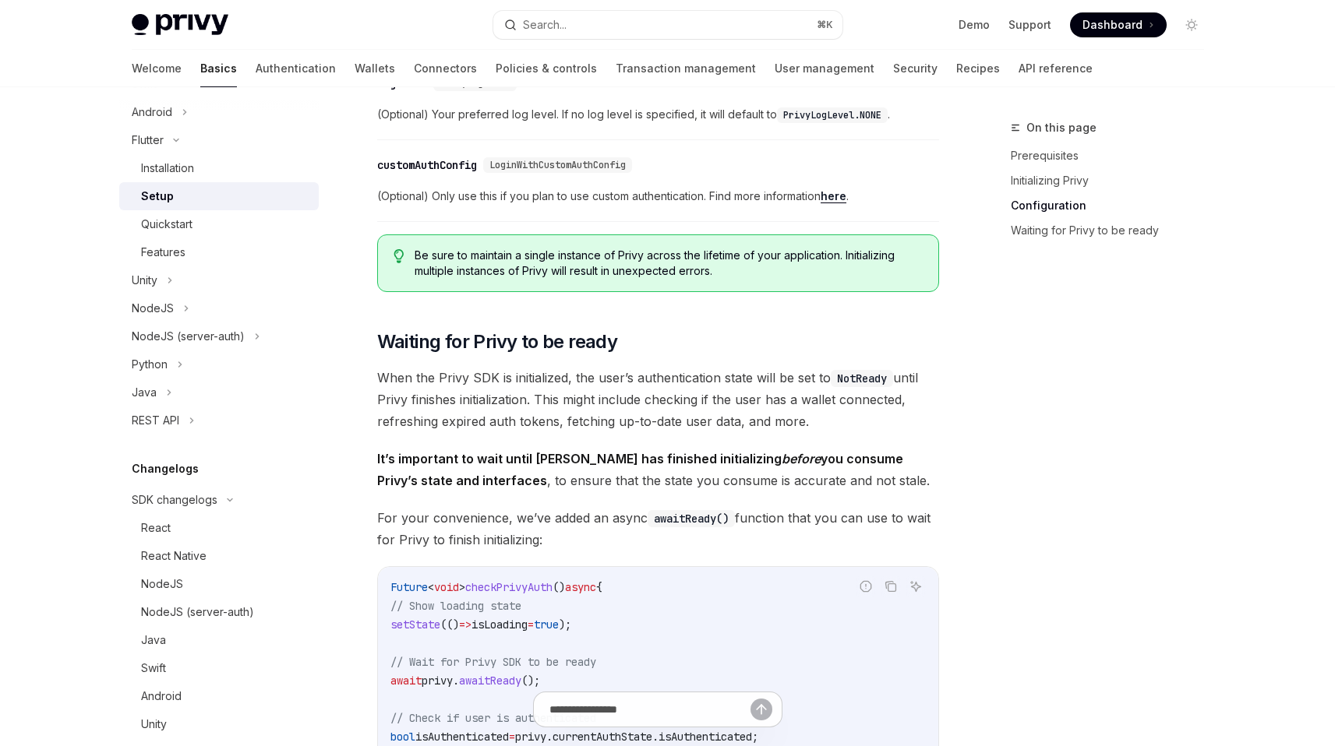
scroll to position [998, 0]
